Goal: Task Accomplishment & Management: Complete application form

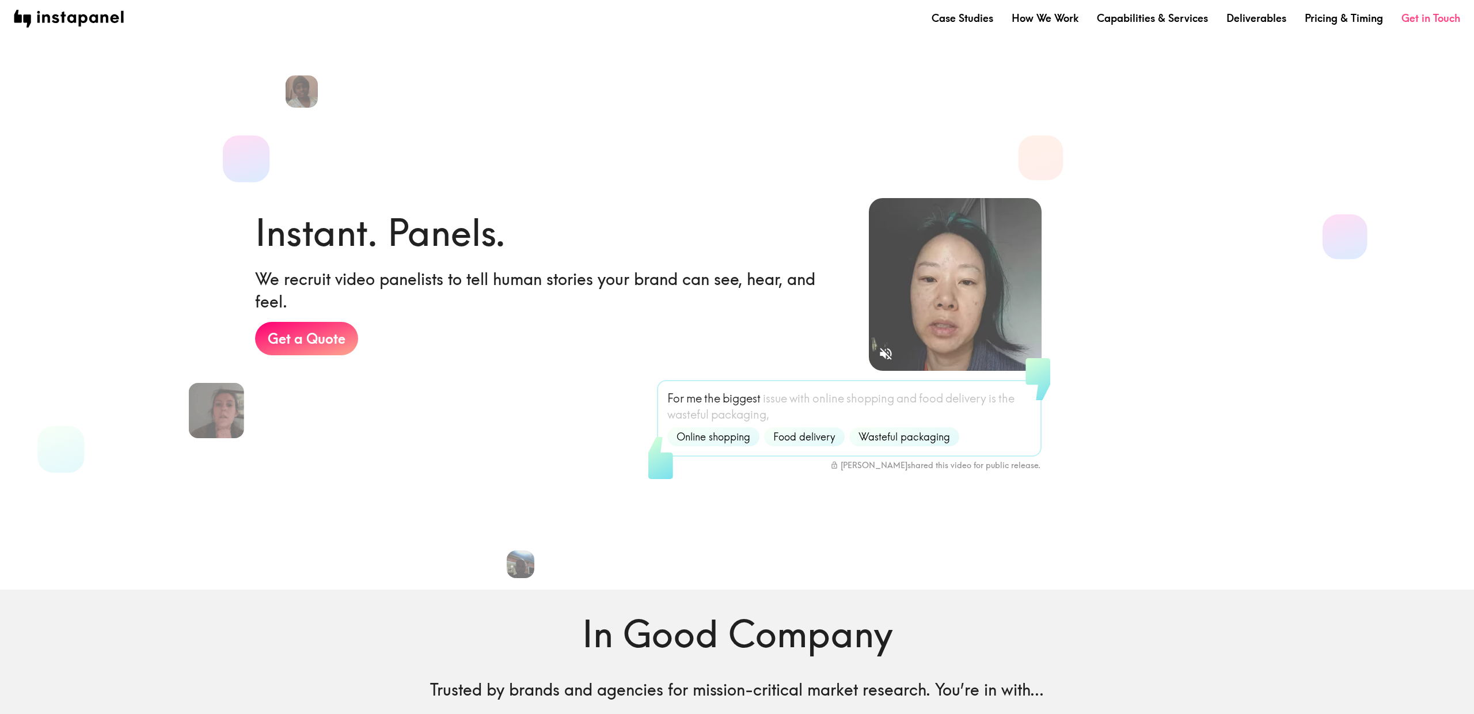
click at [1426, 17] on link "Get in Touch" at bounding box center [1430, 18] width 59 height 14
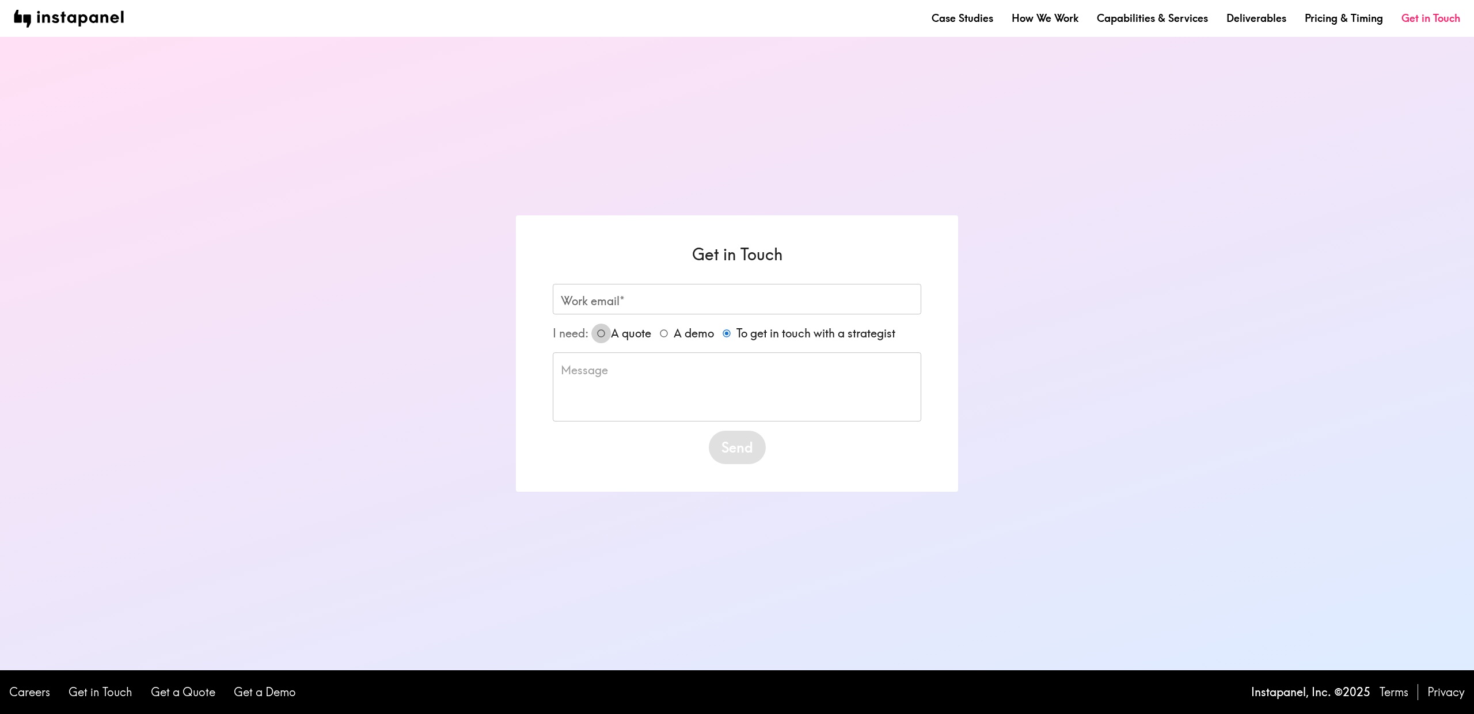
click at [602, 334] on input "A quote" at bounding box center [601, 334] width 20 height 20
radio input "true"
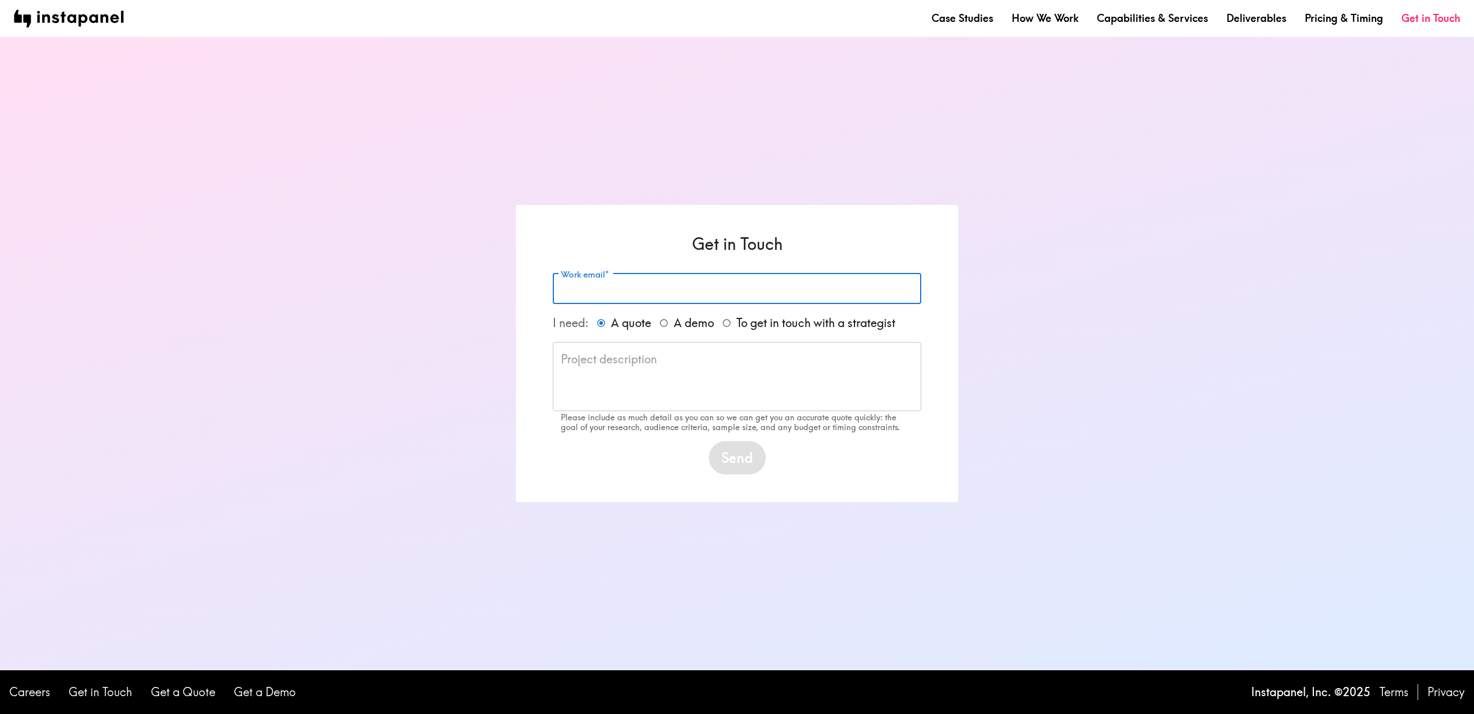
click at [640, 289] on input "Work email*" at bounding box center [737, 288] width 368 height 31
drag, startPoint x: 633, startPoint y: 291, endPoint x: 721, endPoint y: 285, distance: 88.9
click at [721, 285] on input "[EMAIL_ADDRESS][DOMAIN_NAME]" at bounding box center [737, 288] width 368 height 31
type input "[EMAIL_ADDRESS][DOMAIN_NAME]"
click at [701, 363] on textarea at bounding box center [737, 376] width 352 height 50
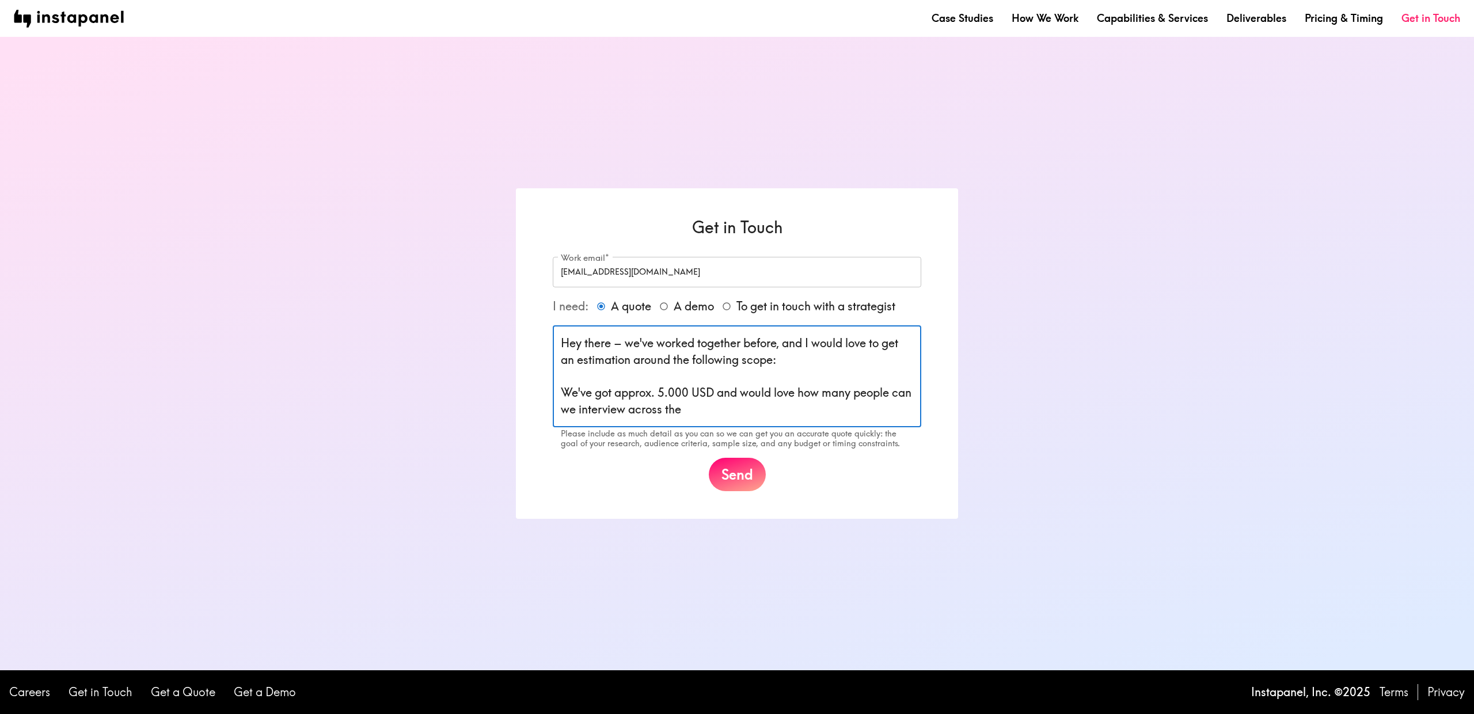
drag, startPoint x: 802, startPoint y: 394, endPoint x: 802, endPoint y: 408, distance: 13.2
click at [802, 408] on textarea "Hey there – we've worked together before, and I would love to get an estimation…" at bounding box center [737, 376] width 352 height 83
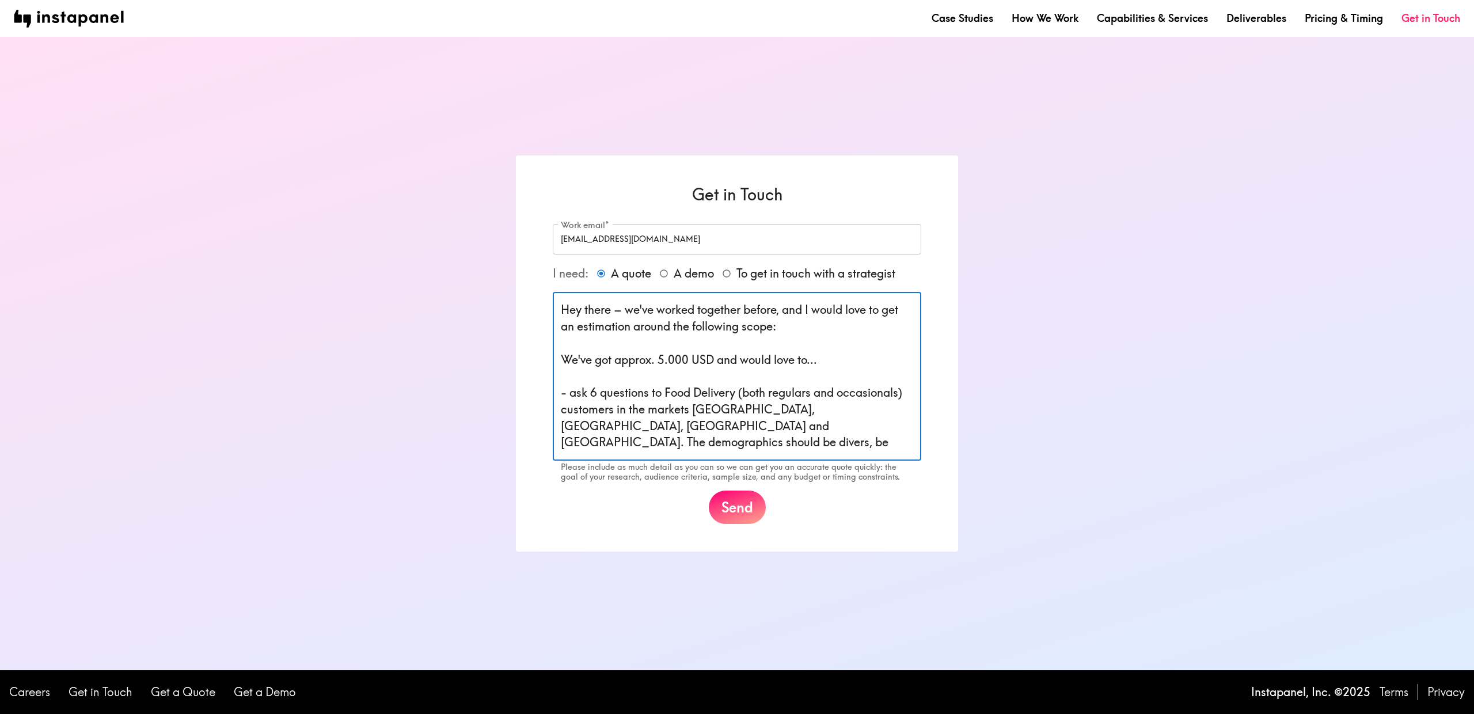
click at [570, 393] on textarea "Hey there – we've worked together before, and I would love to get an estimation…" at bounding box center [737, 376] width 352 height 149
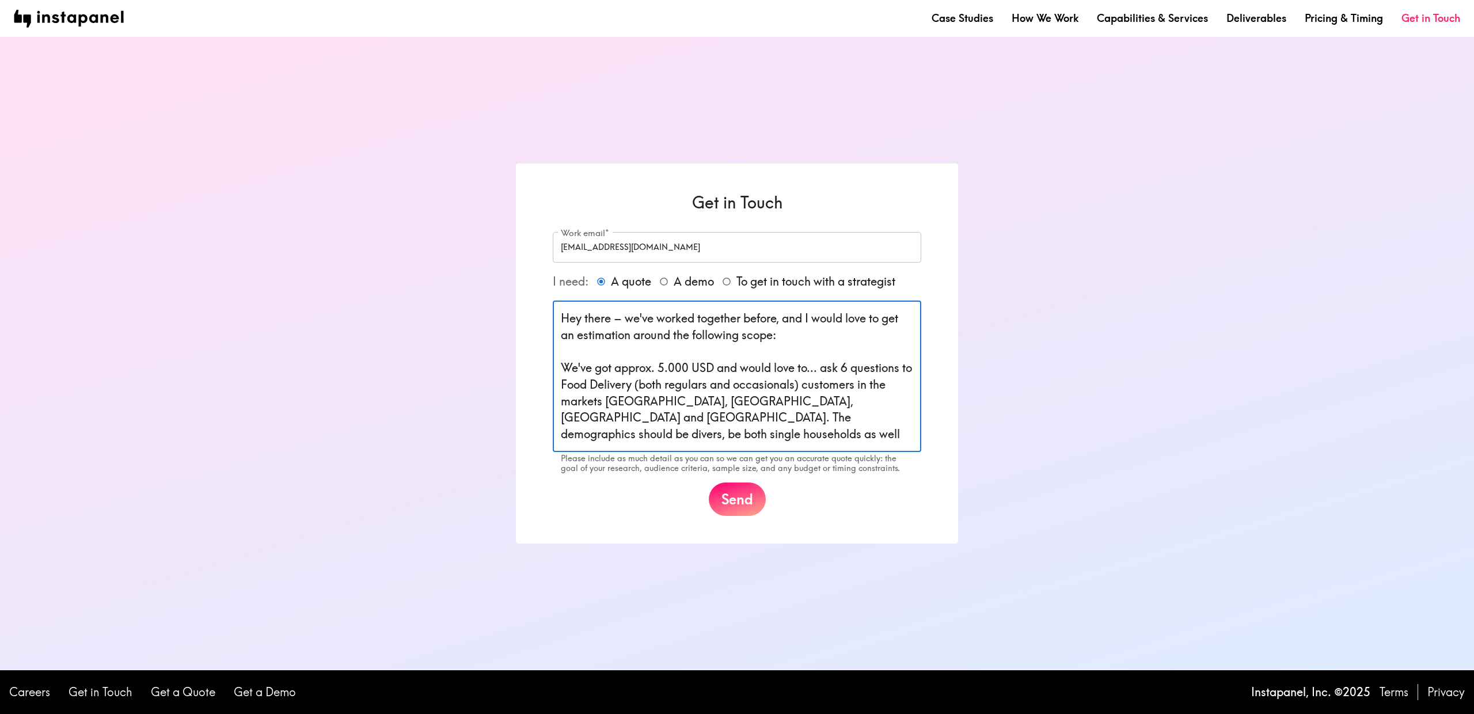
click at [642, 435] on textarea "Hey there – we've worked together before, and I would love to get an estimation…" at bounding box center [737, 376] width 352 height 132
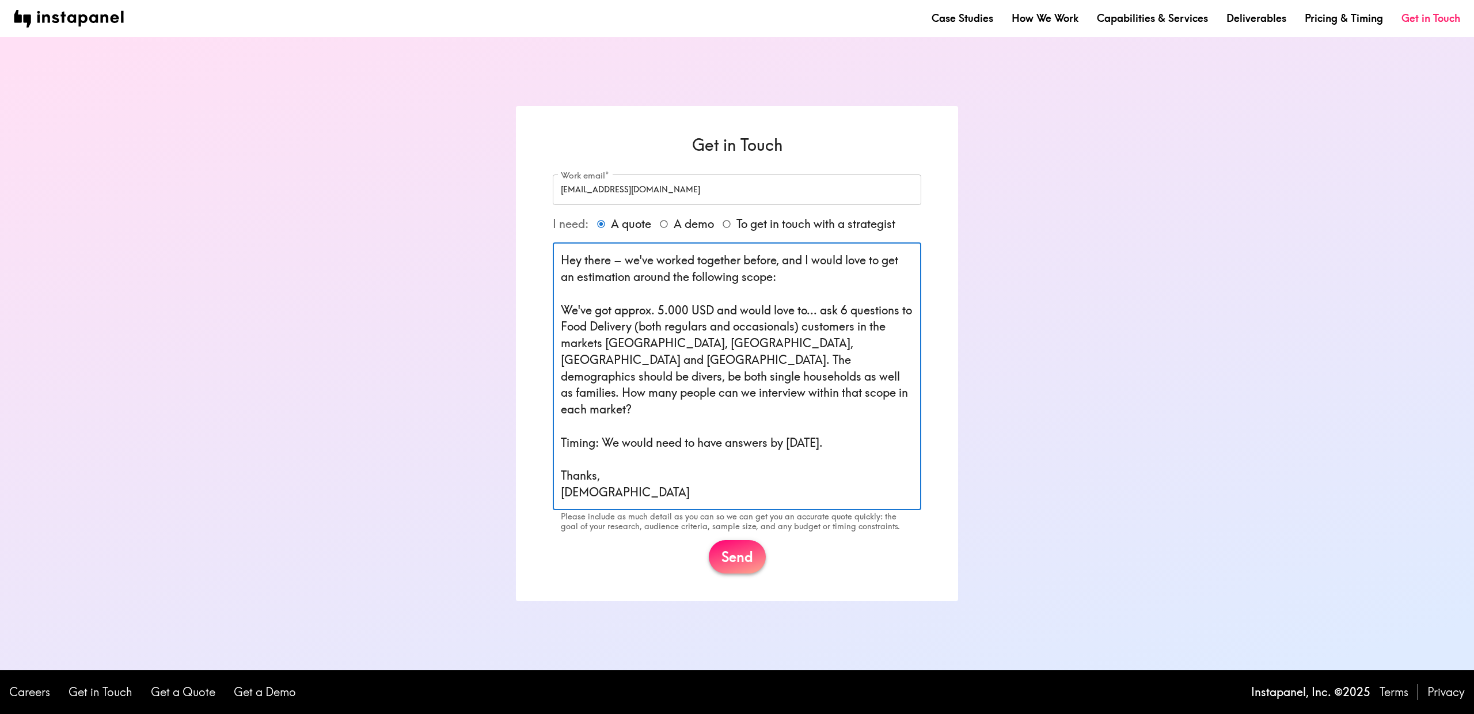
type textarea "Hey there – we've worked together before, and I would love to get an estimation…"
click at [743, 558] on button "Send" at bounding box center [737, 556] width 57 height 33
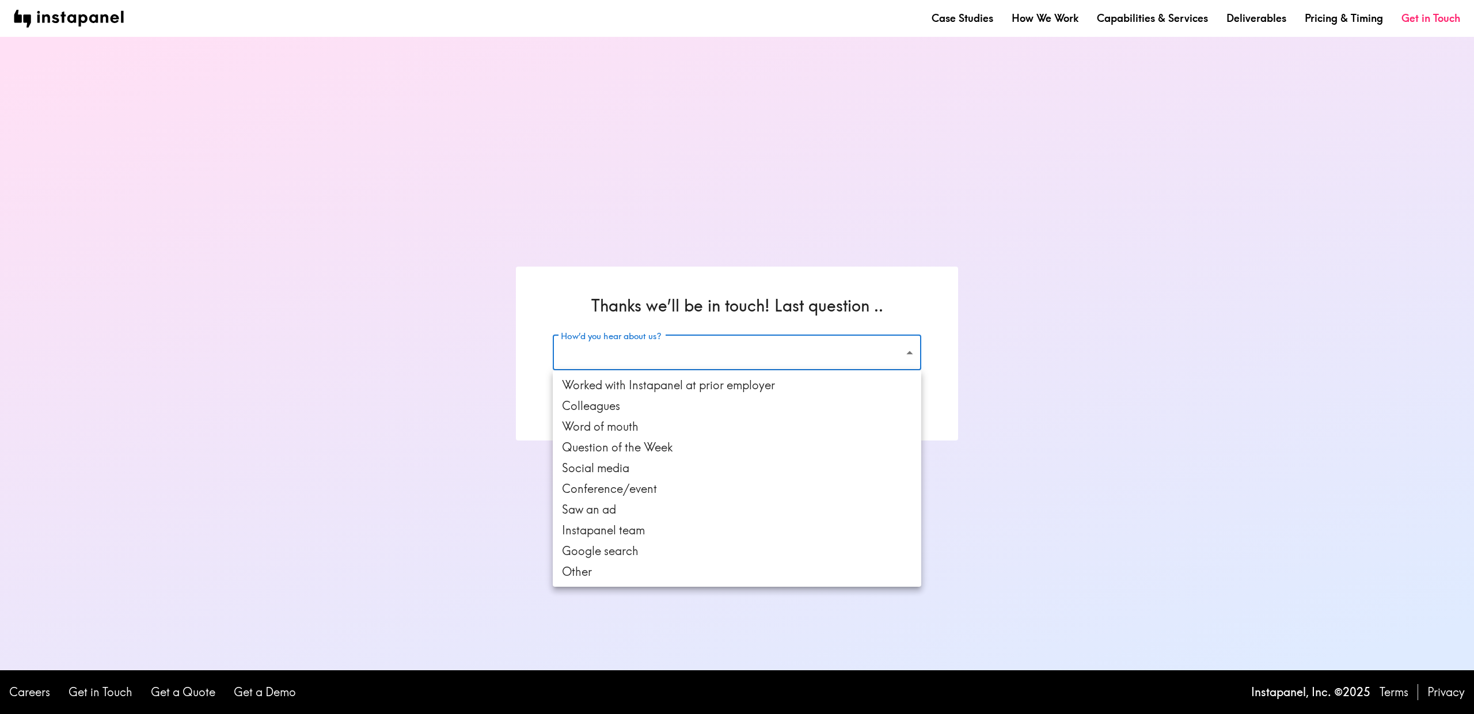
click at [789, 355] on body "Case Studies How We Work Capabilities & Services Deliverables Pricing & Timing …" at bounding box center [737, 357] width 1474 height 714
click at [718, 531] on li "Instapanel team" at bounding box center [737, 530] width 368 height 21
type input "team"
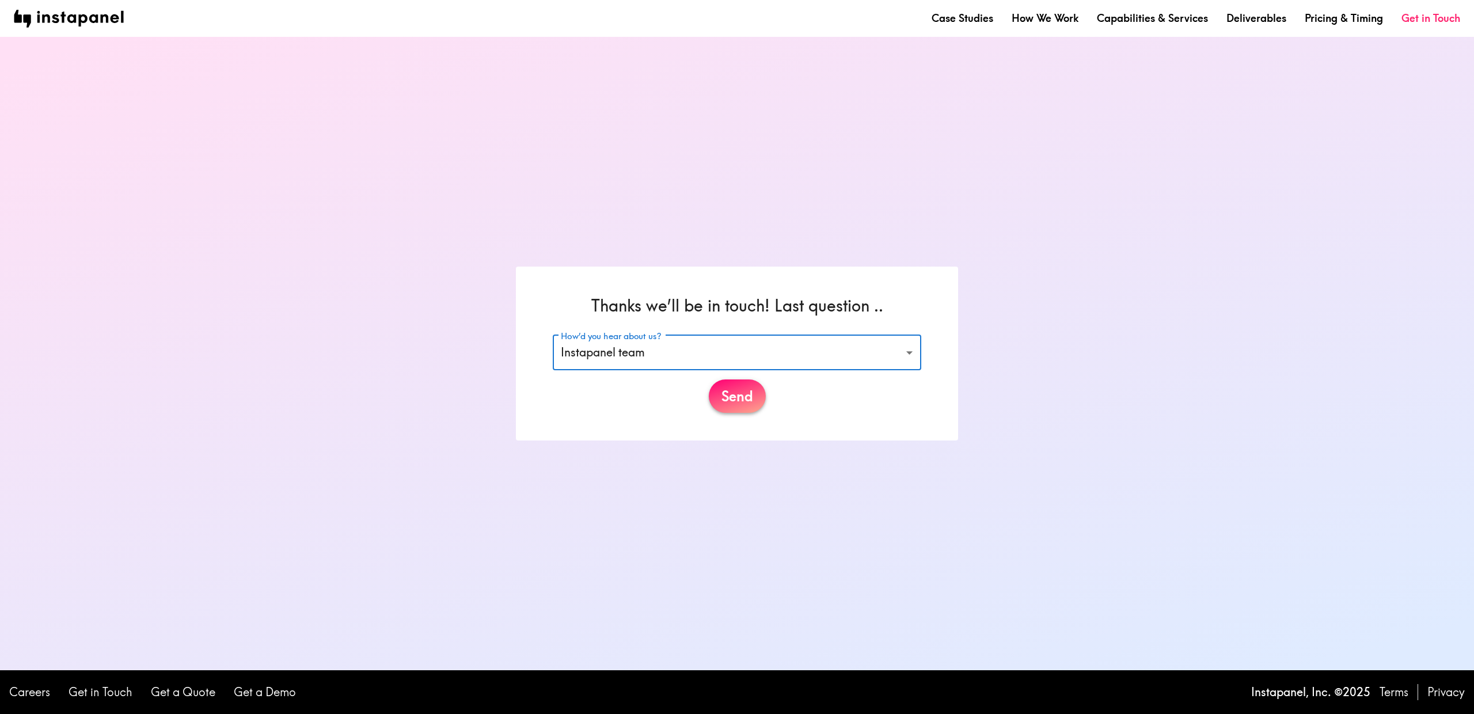
click at [725, 381] on button "Send" at bounding box center [737, 395] width 57 height 33
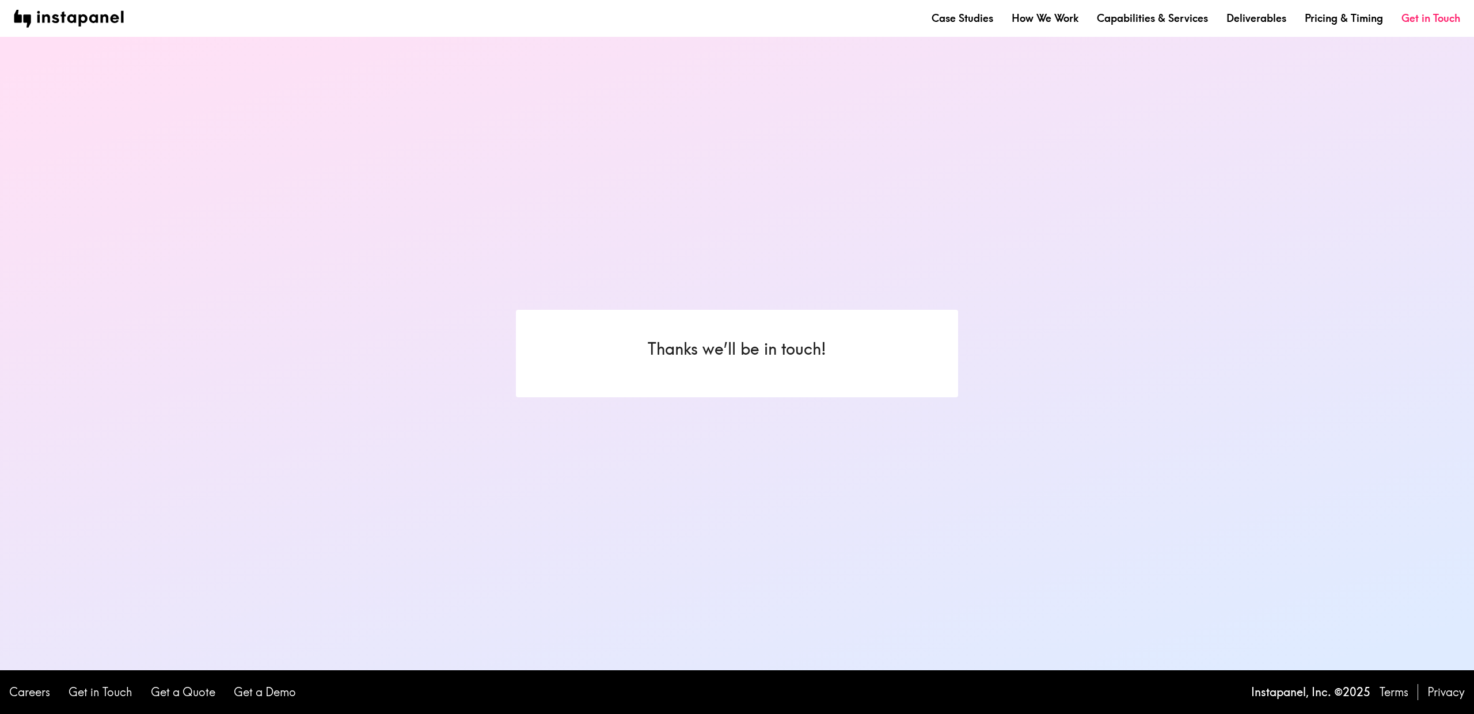
click at [720, 477] on div "Thanks we’ll be in touch!" at bounding box center [737, 353] width 1474 height 633
